Goal: Check status: Check status

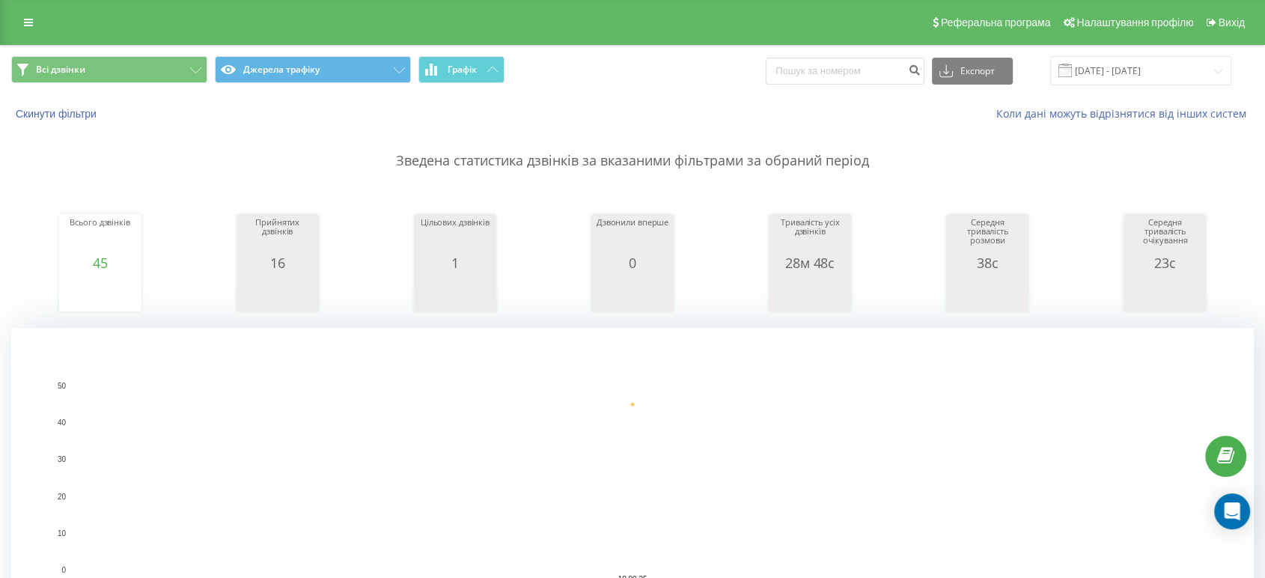
click at [1152, 87] on div "Всі дзвінки Джерела трафіку Графік Експорт .csv .xls .xlsx [DATE] - [DATE]" at bounding box center [632, 71] width 1263 height 50
click at [1140, 78] on input "[DATE] - [DATE]" at bounding box center [1140, 70] width 181 height 29
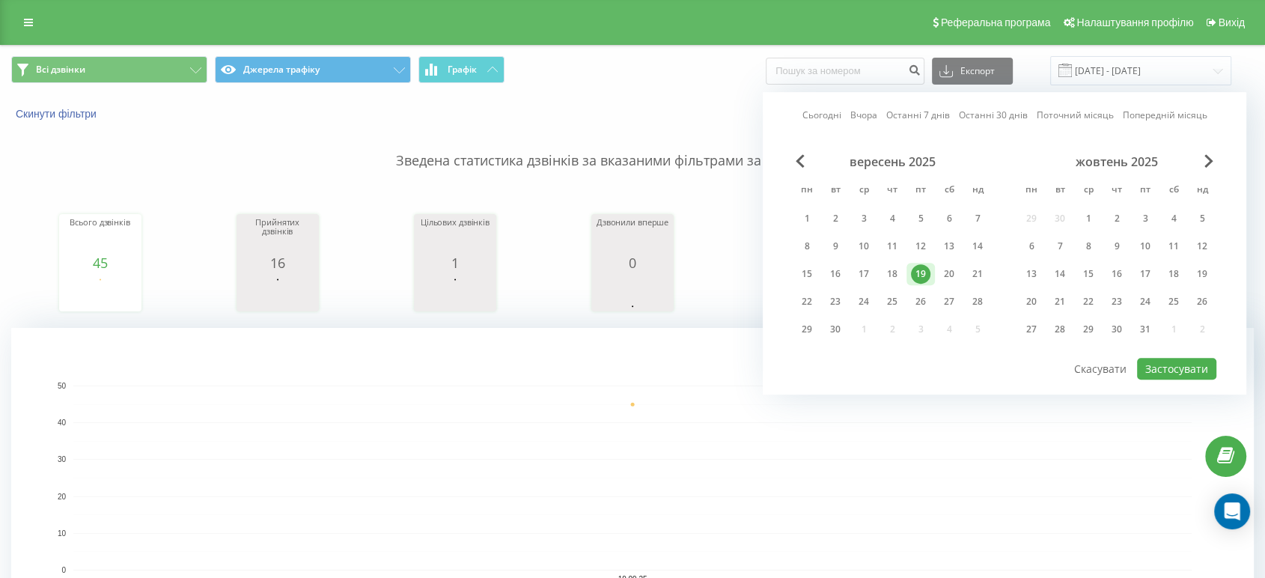
click at [825, 115] on link "Сьогодні" at bounding box center [821, 115] width 39 height 14
click at [1155, 362] on button "Застосувати" at bounding box center [1176, 369] width 79 height 22
type input "[DATE] - [DATE]"
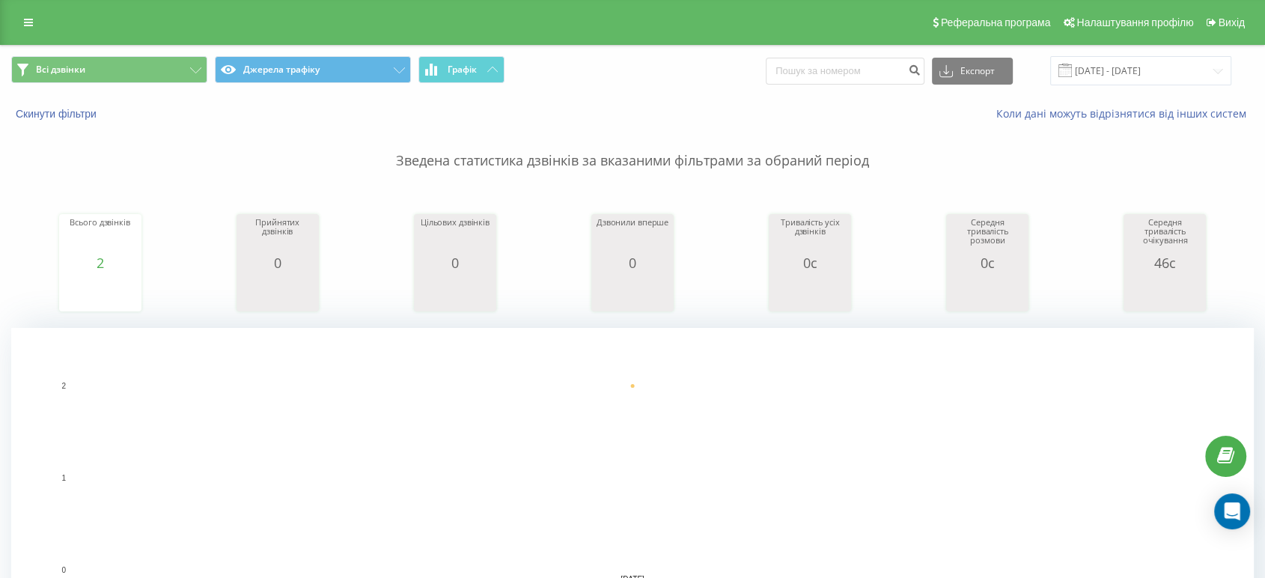
scroll to position [332, 0]
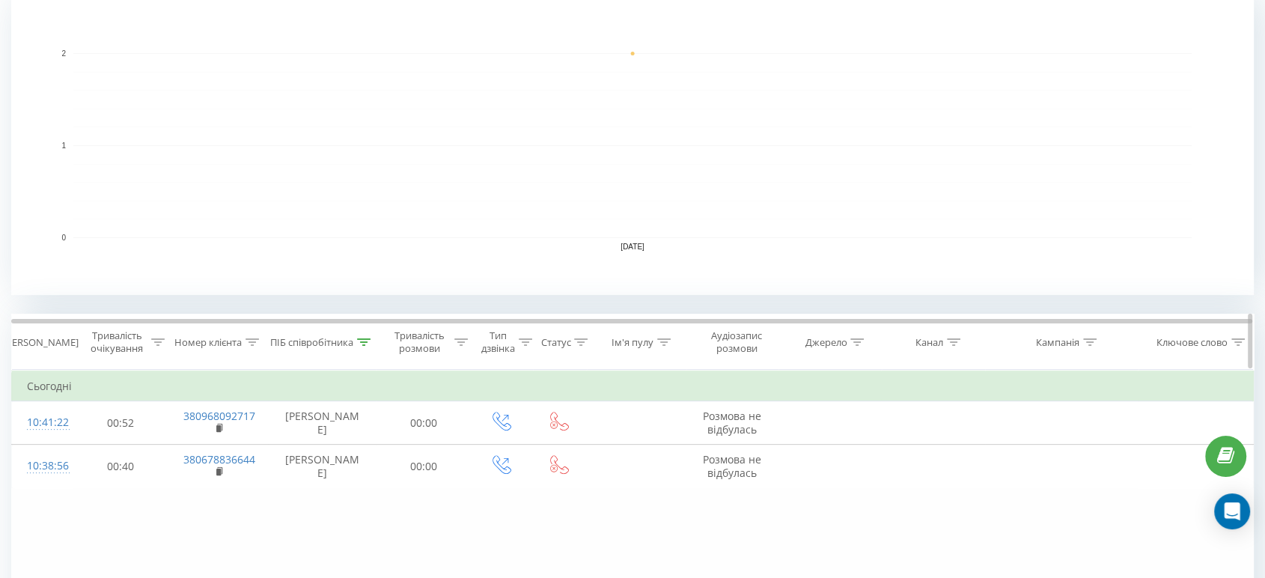
click at [363, 338] on icon at bounding box center [363, 341] width 13 height 7
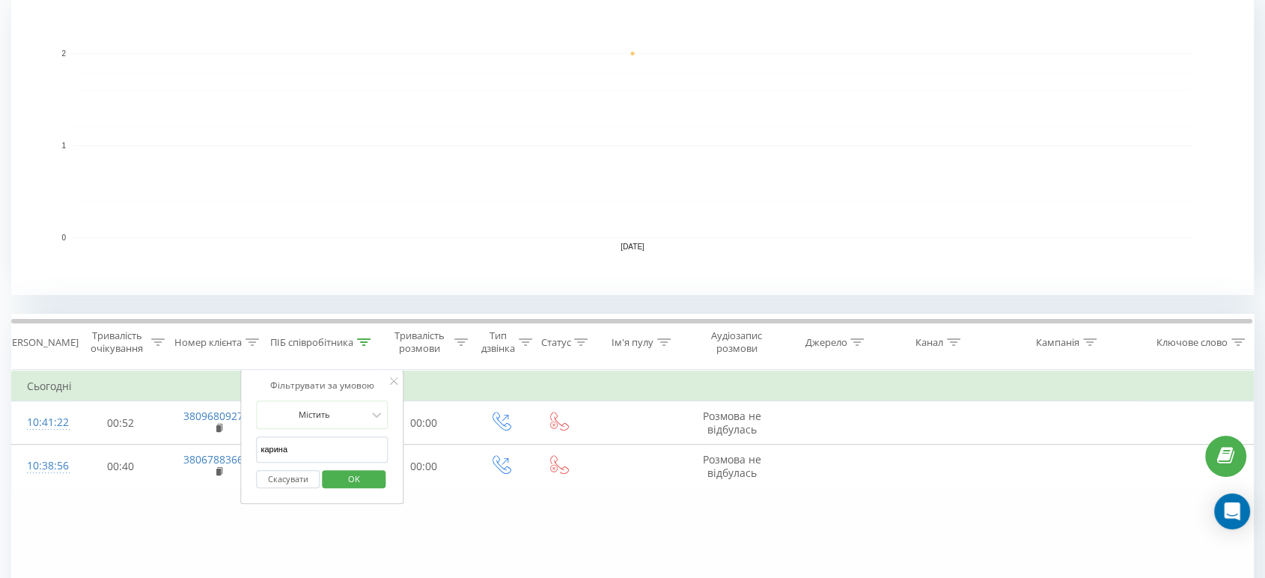
click at [288, 474] on button "Скасувати" at bounding box center [288, 479] width 64 height 19
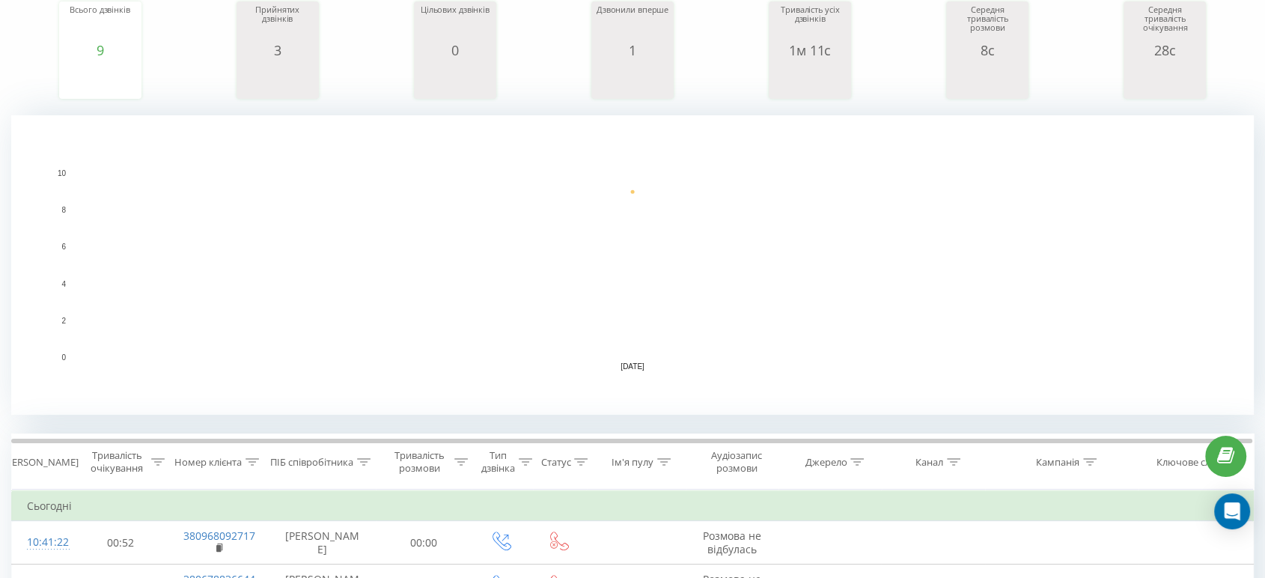
scroll to position [186, 0]
